Goal: Navigation & Orientation: Find specific page/section

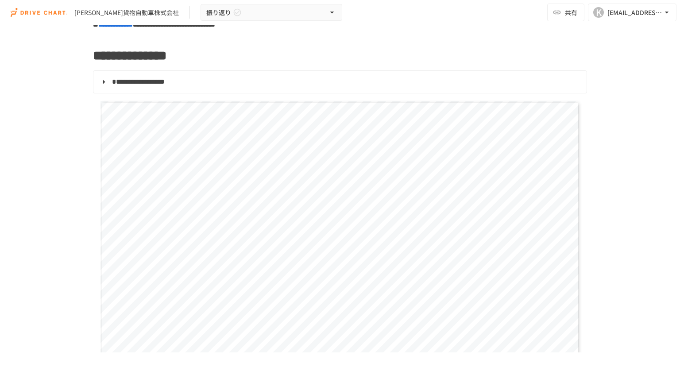
scroll to position [133, 0]
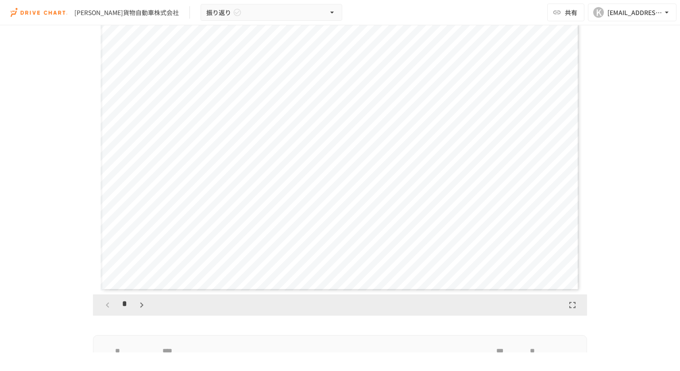
click at [136, 305] on icon "button" at bounding box center [141, 305] width 11 height 11
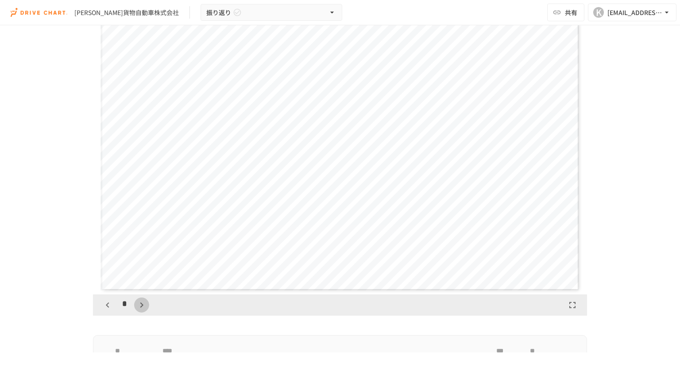
scroll to position [1383, 0]
click at [136, 305] on icon "button" at bounding box center [141, 305] width 11 height 11
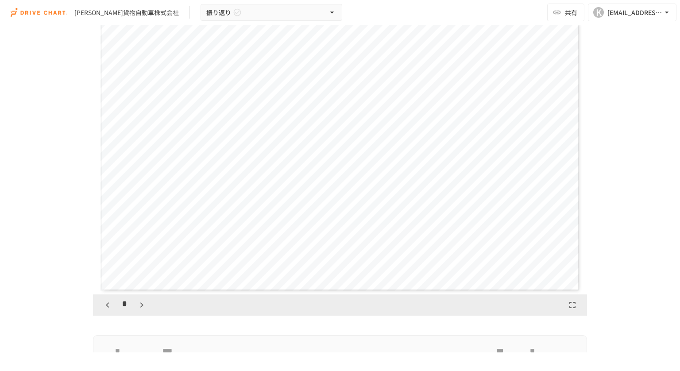
click at [136, 305] on icon "button" at bounding box center [141, 305] width 11 height 11
click at [139, 305] on button "button" at bounding box center [146, 305] width 15 height 15
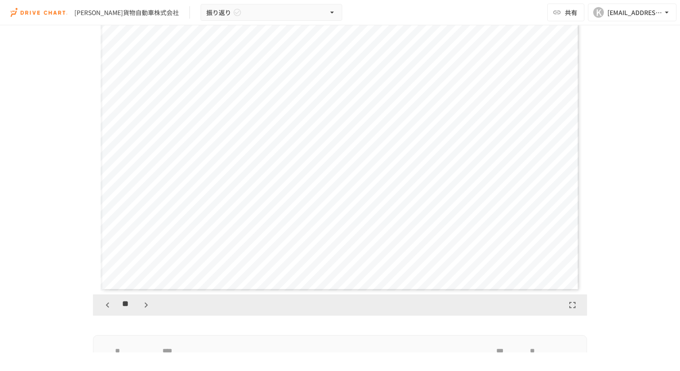
click at [139, 305] on button "button" at bounding box center [146, 305] width 15 height 15
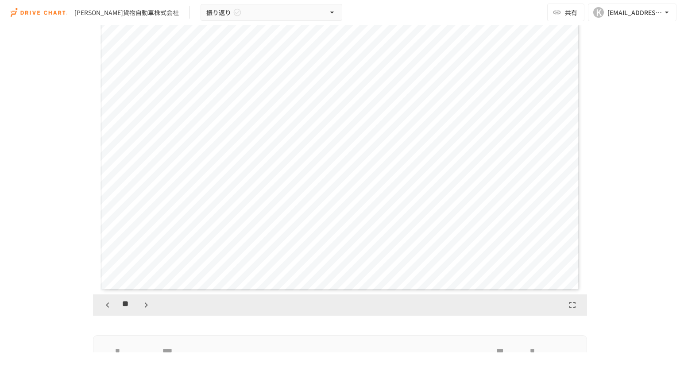
scroll to position [4981, 0]
click at [139, 305] on button "button" at bounding box center [146, 305] width 15 height 15
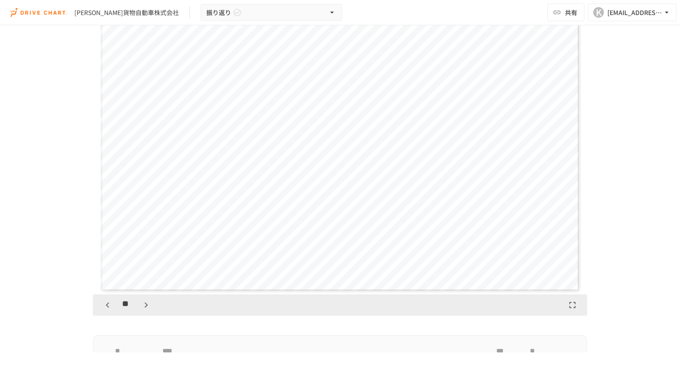
scroll to position [5811, 0]
click at [139, 305] on button "button" at bounding box center [146, 305] width 15 height 15
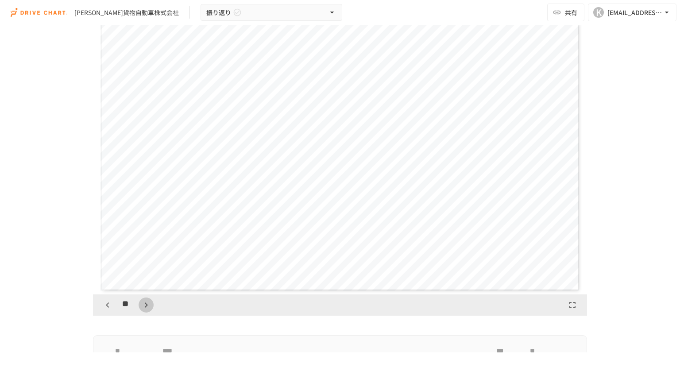
click at [139, 305] on button "button" at bounding box center [146, 305] width 15 height 15
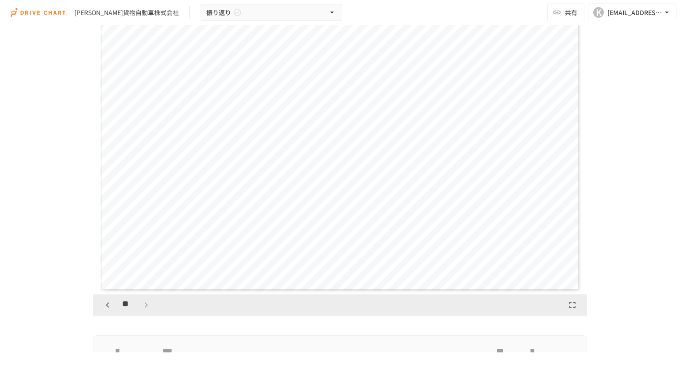
scroll to position [7195, 0]
click at [135, 305] on div "**" at bounding box center [127, 305] width 54 height 15
